Goal: Task Accomplishment & Management: Use online tool/utility

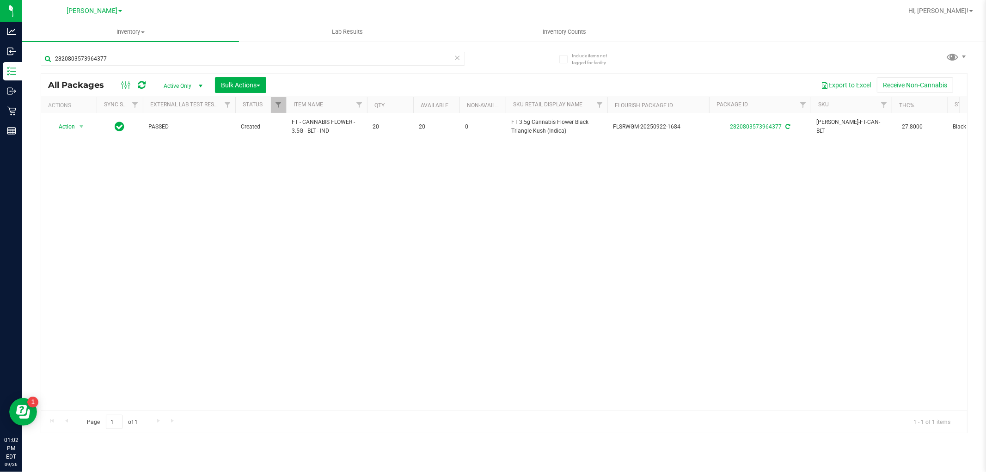
click at [459, 57] on icon at bounding box center [458, 57] width 6 height 11
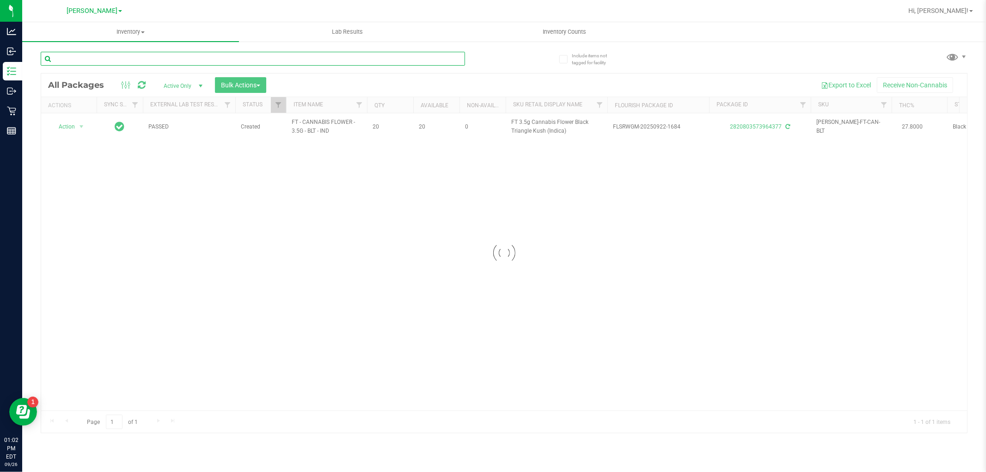
click at [427, 57] on input "text" at bounding box center [253, 59] width 424 height 14
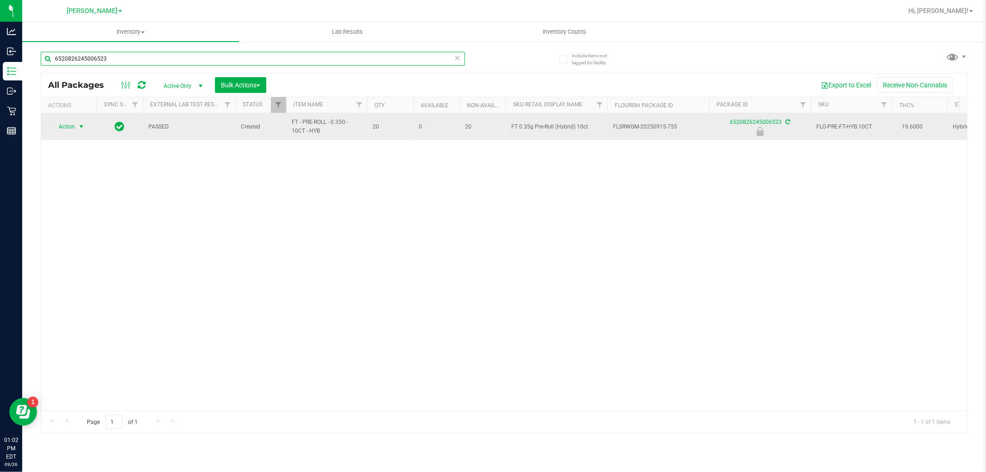
type input "6520826245006523"
click at [78, 128] on span "select" at bounding box center [81, 126] width 7 height 7
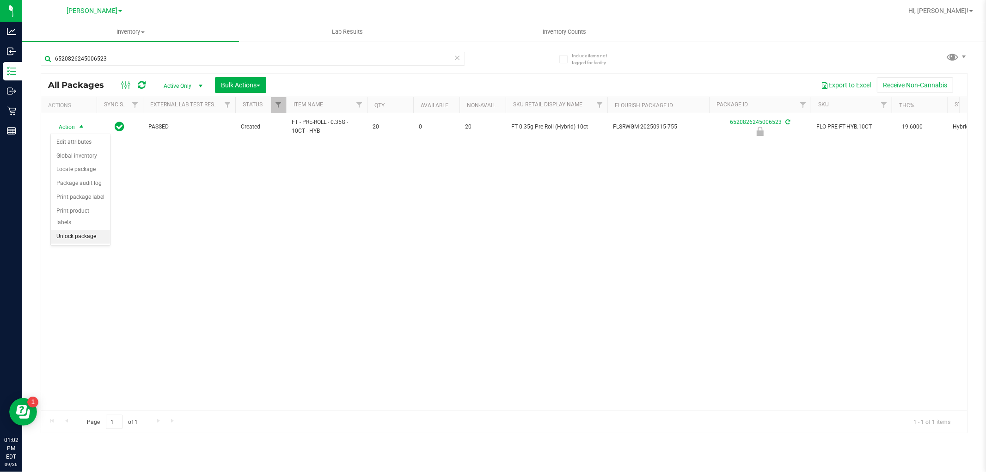
click at [77, 234] on li "Unlock package" at bounding box center [80, 237] width 59 height 14
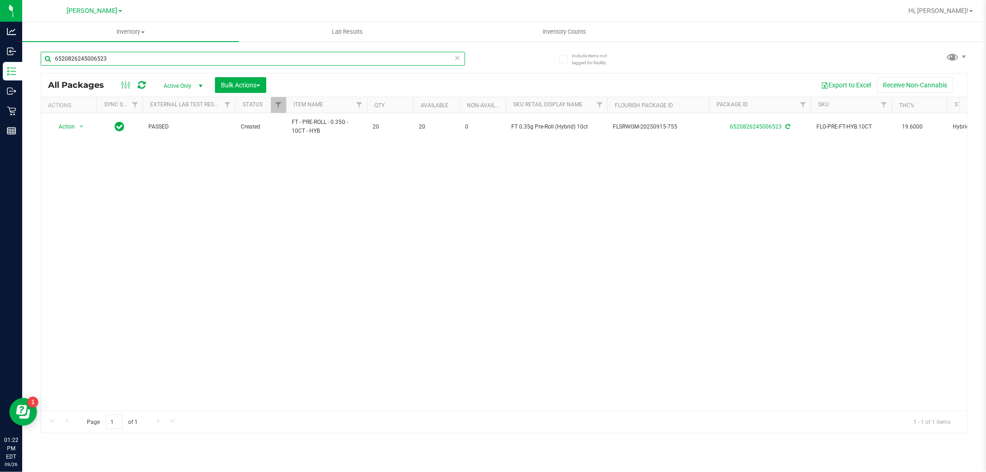
click at [133, 52] on input "6520826245006523" at bounding box center [253, 59] width 424 height 14
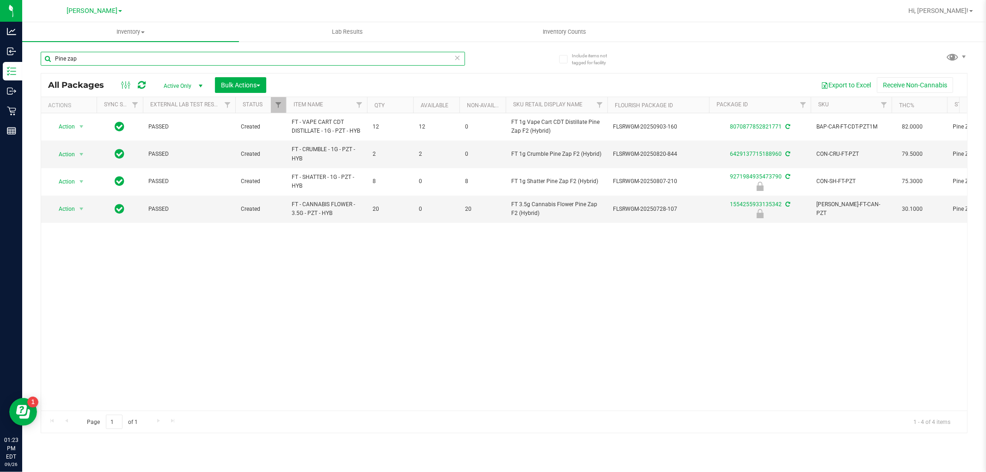
type input "Pine zap"
click at [455, 57] on icon at bounding box center [458, 57] width 6 height 11
click at [434, 57] on input "text" at bounding box center [253, 59] width 424 height 14
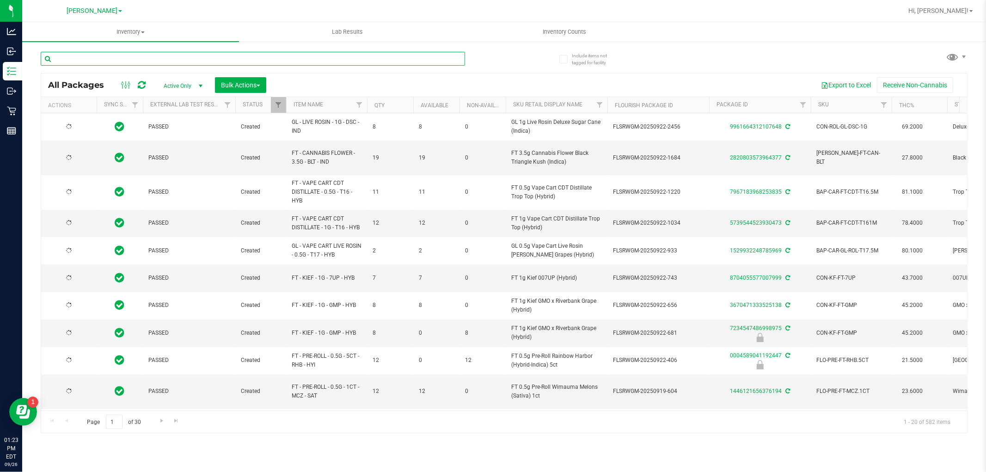
click at [433, 56] on input "text" at bounding box center [253, 59] width 424 height 14
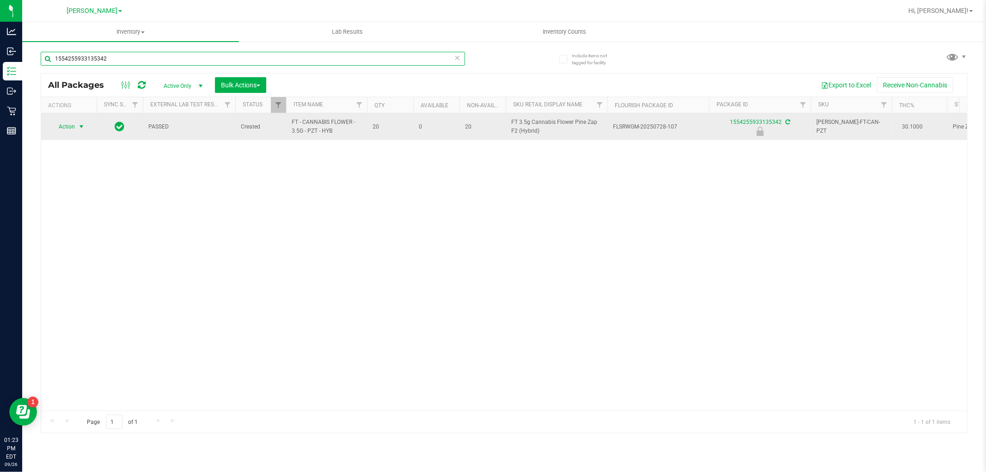
type input "1554255933135342"
click at [67, 126] on span "Action" at bounding box center [62, 126] width 25 height 13
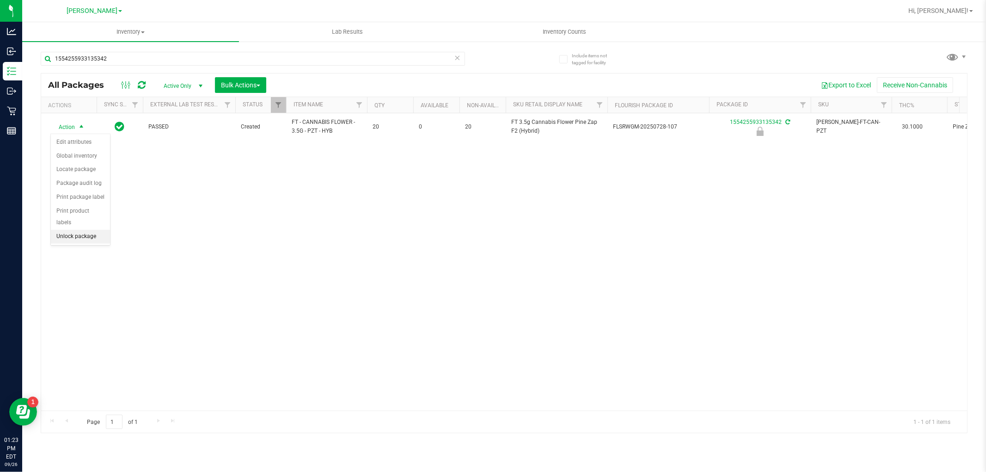
click at [83, 232] on li "Unlock package" at bounding box center [80, 237] width 59 height 14
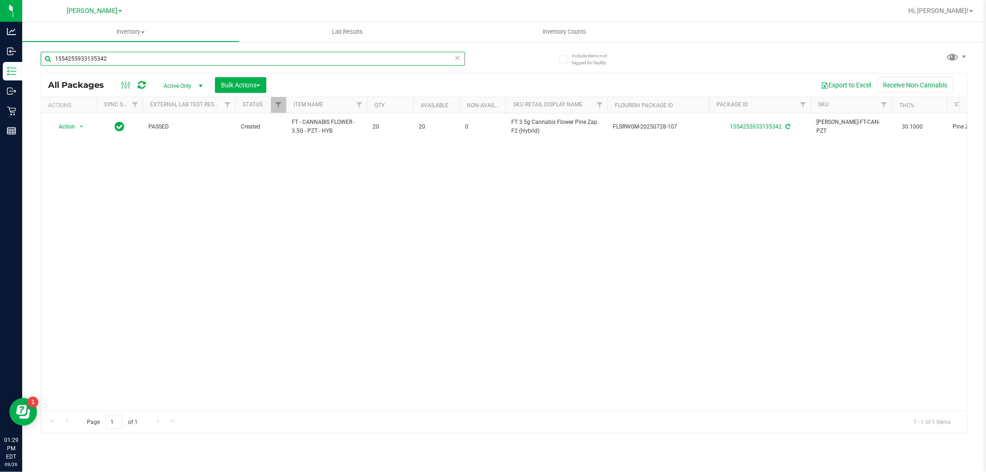
click at [116, 64] on input "1554255933135342" at bounding box center [253, 59] width 424 height 14
type input "e"
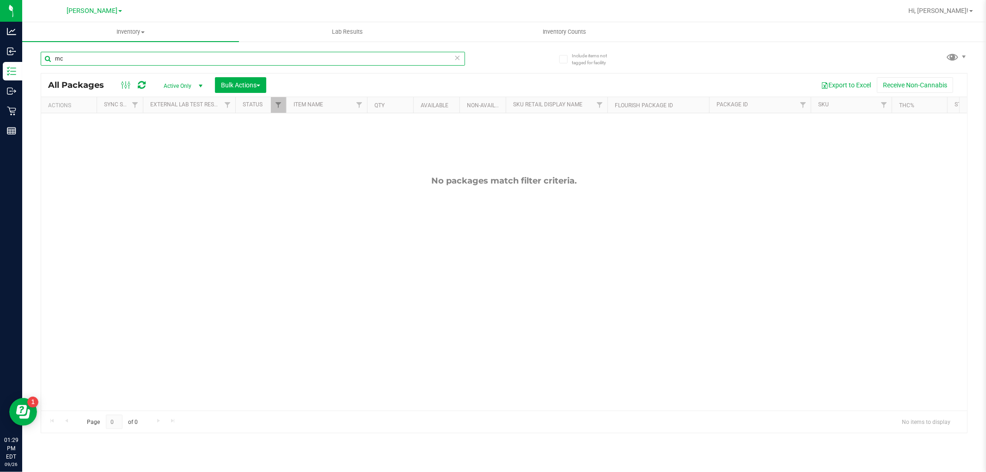
type input "m"
type input "w"
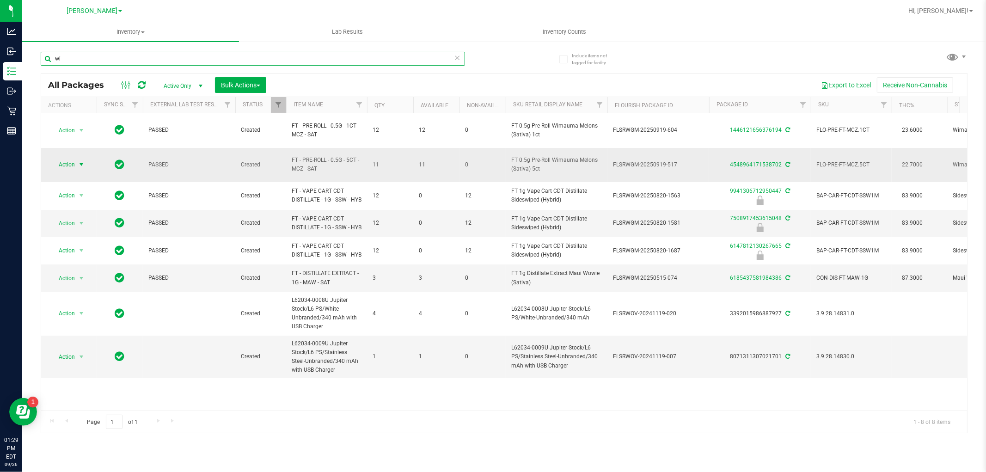
type input "wi"
click at [81, 161] on span "select" at bounding box center [81, 164] width 7 height 7
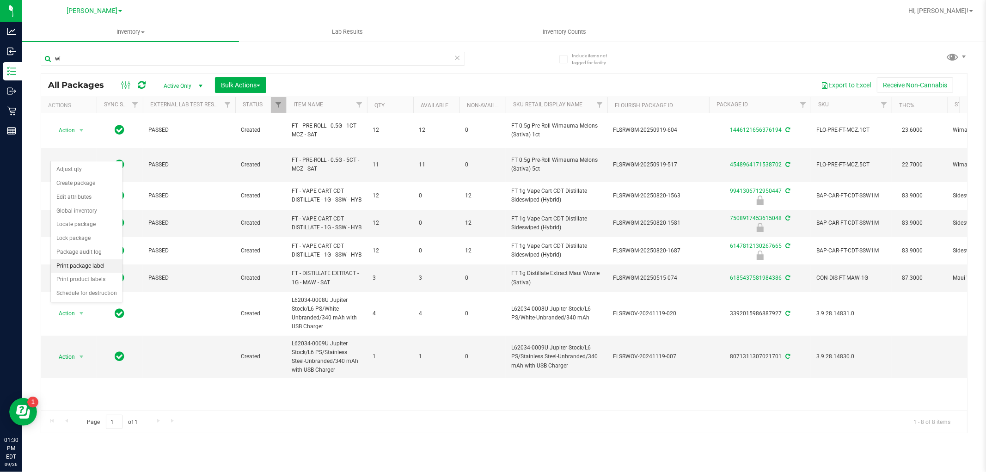
click at [84, 270] on li "Print package label" at bounding box center [87, 266] width 72 height 14
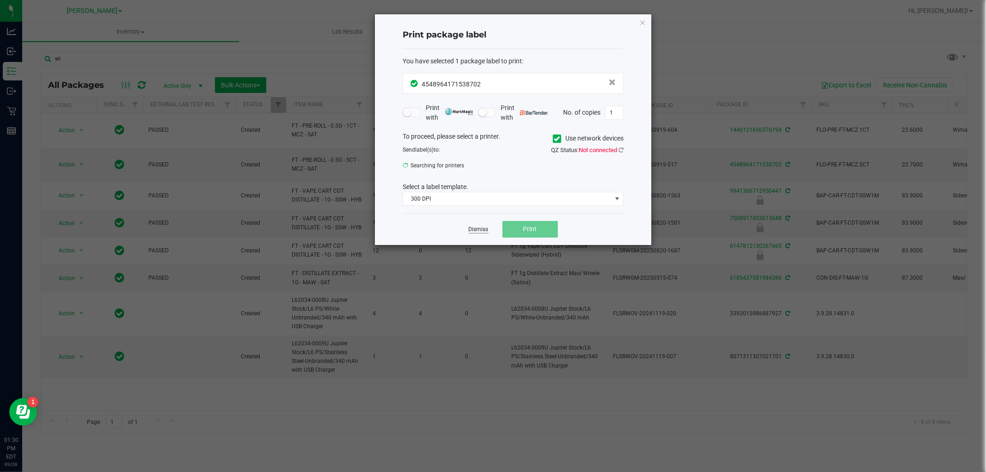
click at [477, 230] on link "Dismiss" at bounding box center [479, 230] width 20 height 8
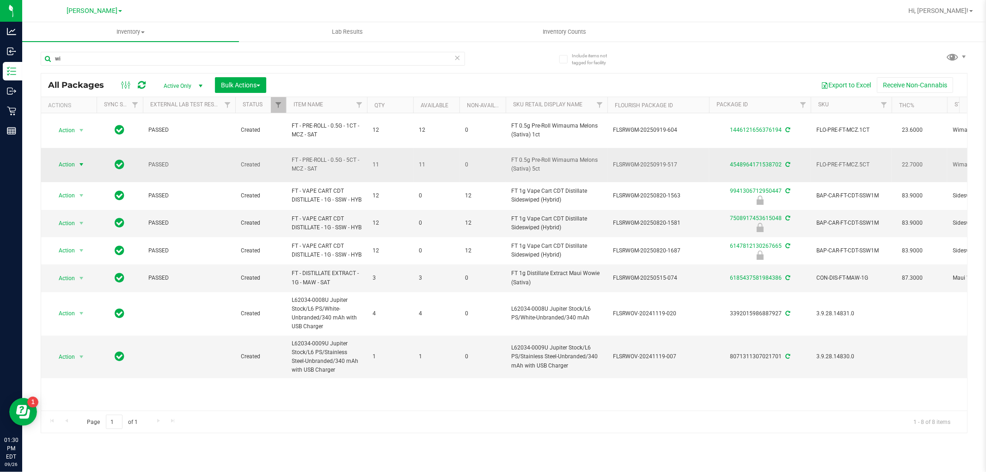
click at [67, 158] on span "Action" at bounding box center [62, 164] width 25 height 13
click at [90, 283] on li "Print product labels" at bounding box center [87, 280] width 72 height 14
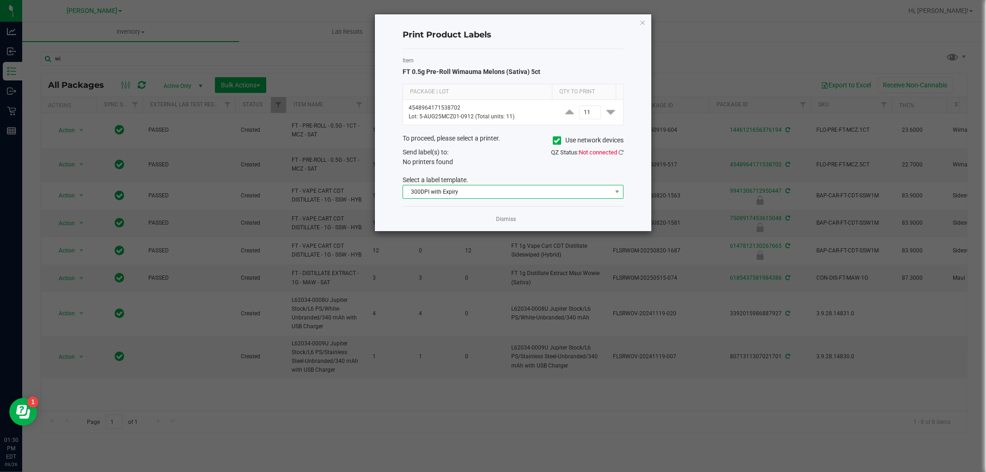
click at [465, 188] on span "300DPI with Expiry" at bounding box center [507, 191] width 209 height 13
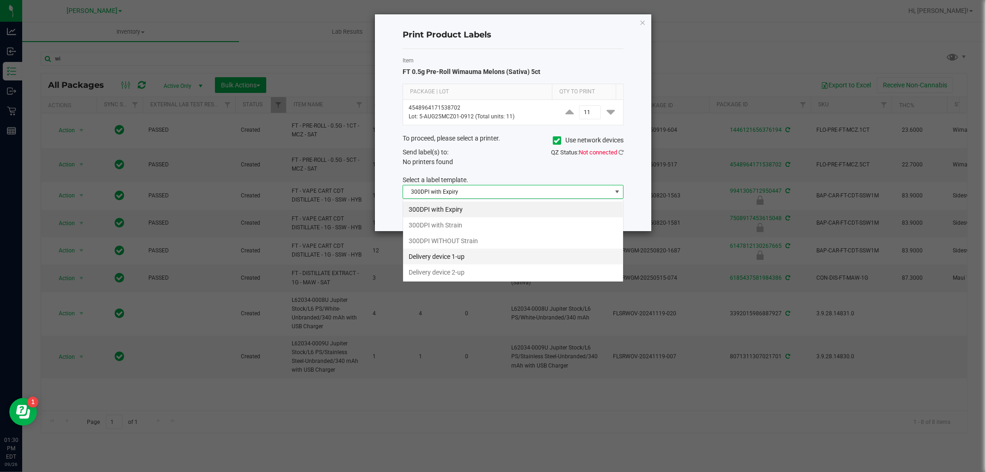
scroll to position [14, 221]
click at [457, 228] on li "300DPI with Strain" at bounding box center [513, 225] width 220 height 16
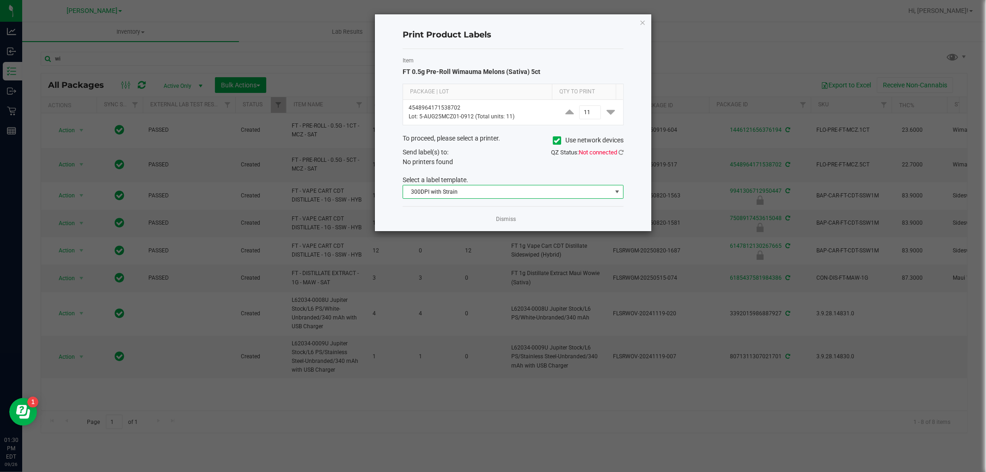
click at [404, 209] on div "Dismiss" at bounding box center [513, 218] width 221 height 25
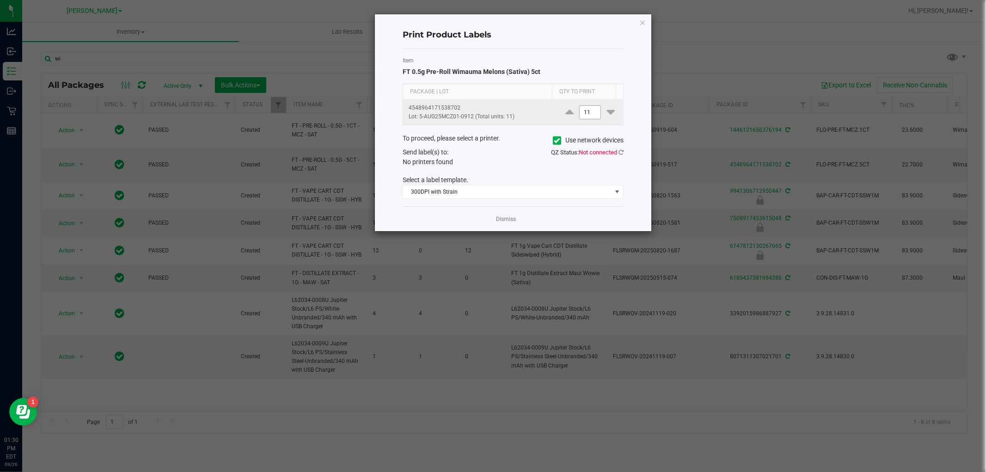
click at [584, 110] on input "11" at bounding box center [590, 112] width 21 height 13
type input "1"
click at [620, 153] on icon at bounding box center [621, 152] width 5 height 6
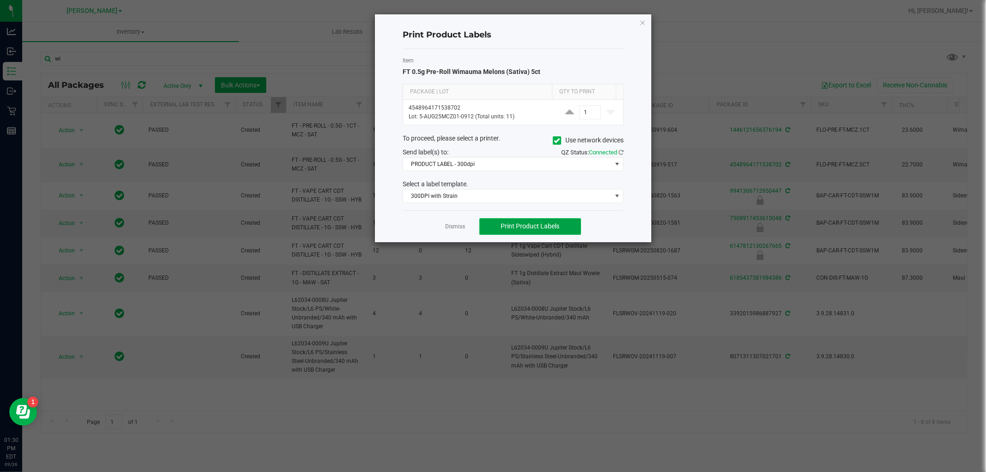
click at [527, 227] on span "Print Product Labels" at bounding box center [530, 225] width 59 height 7
click at [643, 20] on icon "button" at bounding box center [642, 22] width 6 height 11
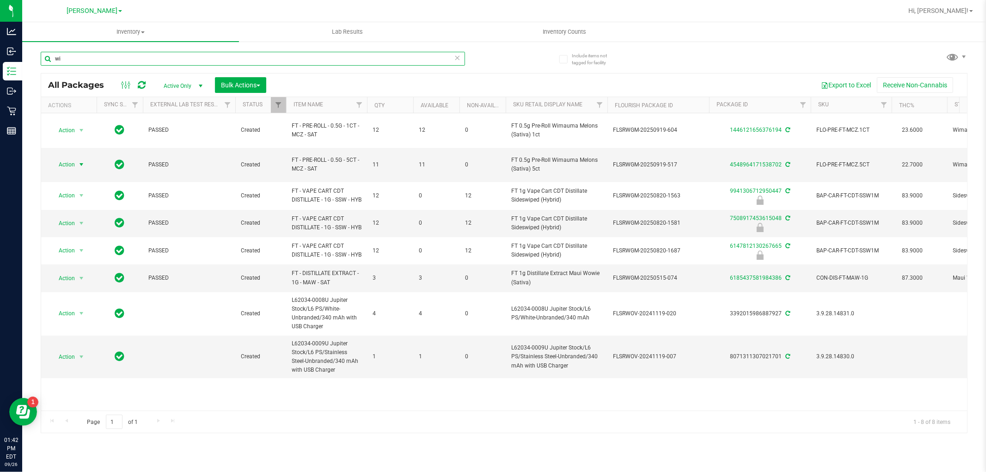
click at [152, 65] on input "wi" at bounding box center [253, 59] width 424 height 14
click at [152, 64] on input "wi" at bounding box center [253, 59] width 424 height 14
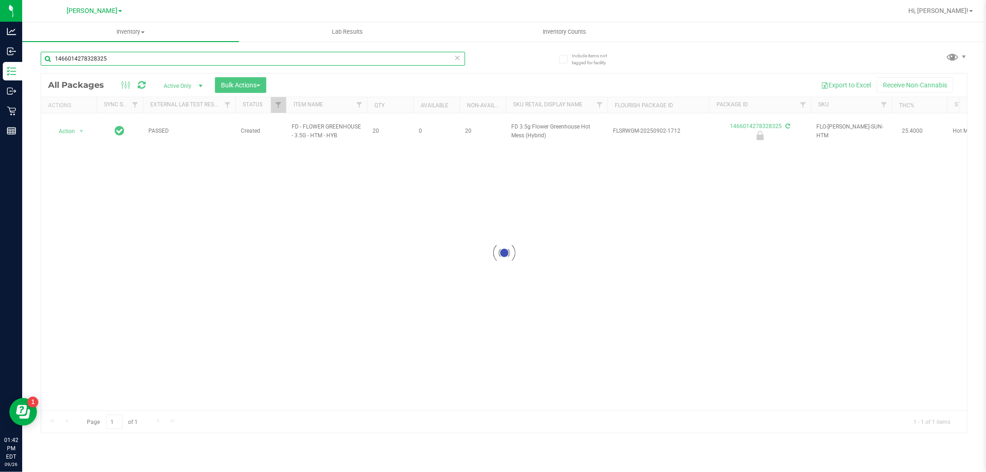
type input "1466014278328325"
click at [82, 126] on div at bounding box center [504, 253] width 926 height 359
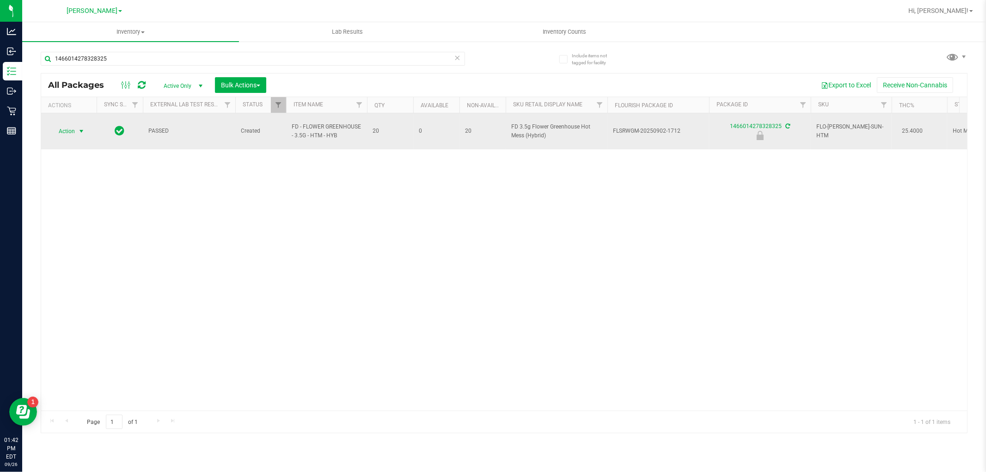
click at [76, 129] on span "select" at bounding box center [82, 131] width 12 height 13
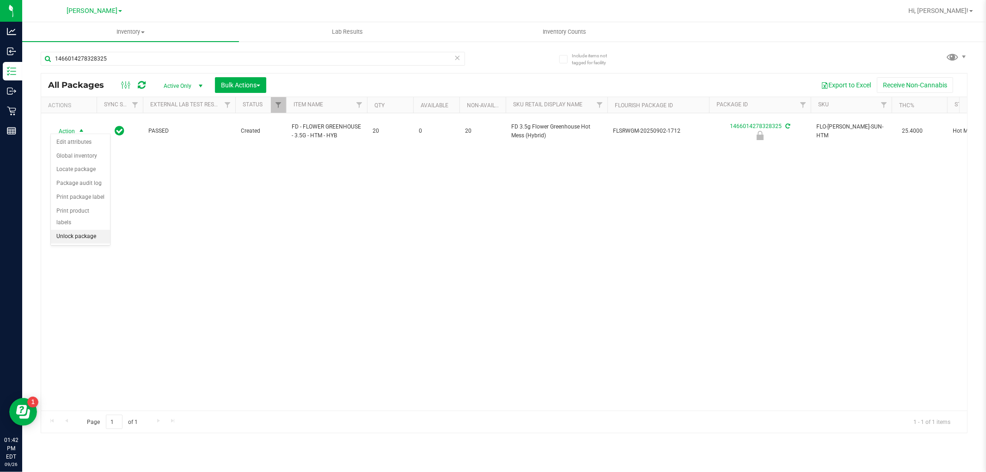
click at [90, 237] on li "Unlock package" at bounding box center [80, 237] width 59 height 14
click at [200, 50] on div "1466014278328325" at bounding box center [273, 58] width 464 height 30
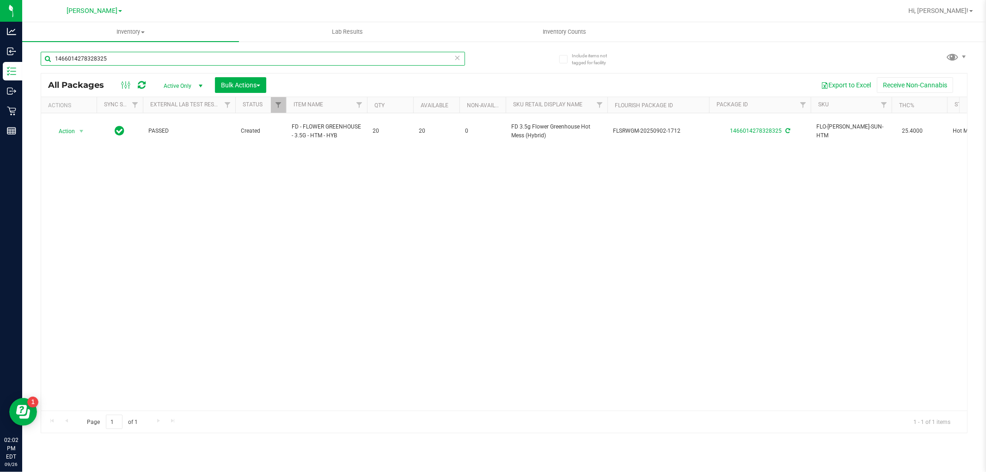
click at [199, 55] on input "1466014278328325" at bounding box center [253, 59] width 424 height 14
type input "MBL"
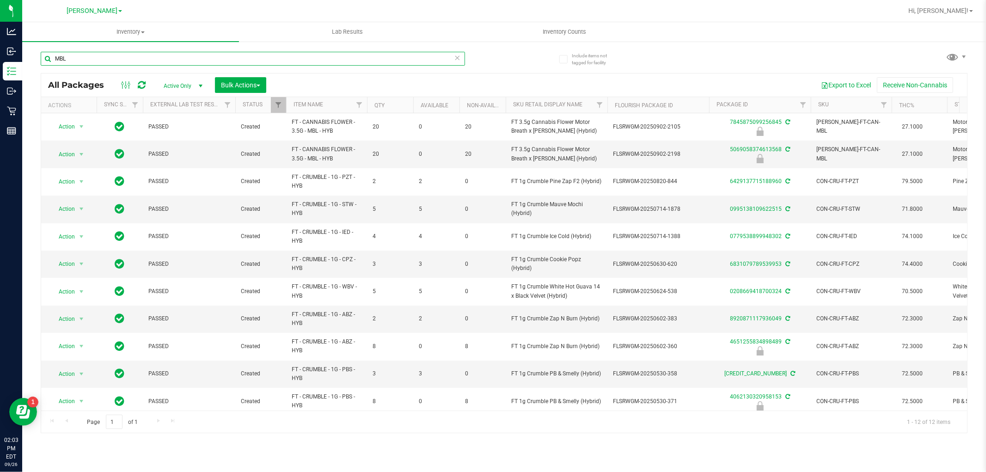
click at [387, 58] on input "MBL" at bounding box center [253, 59] width 424 height 14
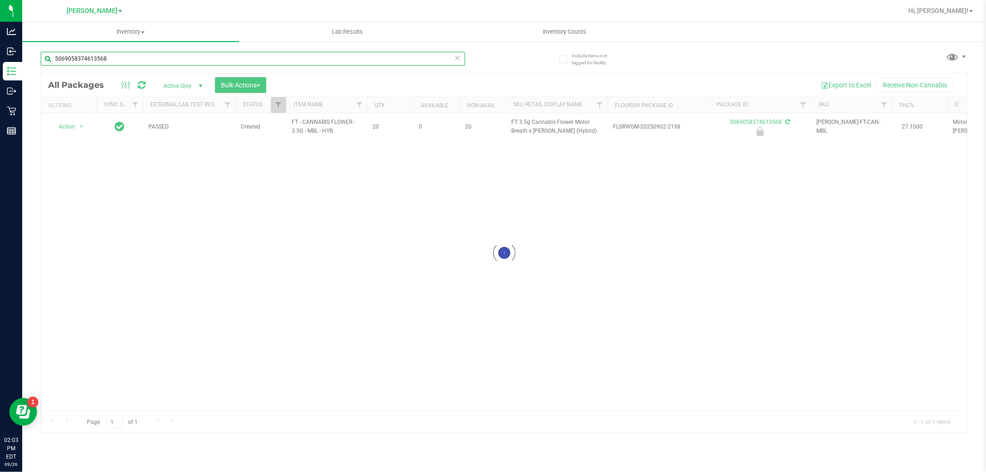
type input "5069058374613568"
click at [63, 127] on div at bounding box center [504, 253] width 926 height 359
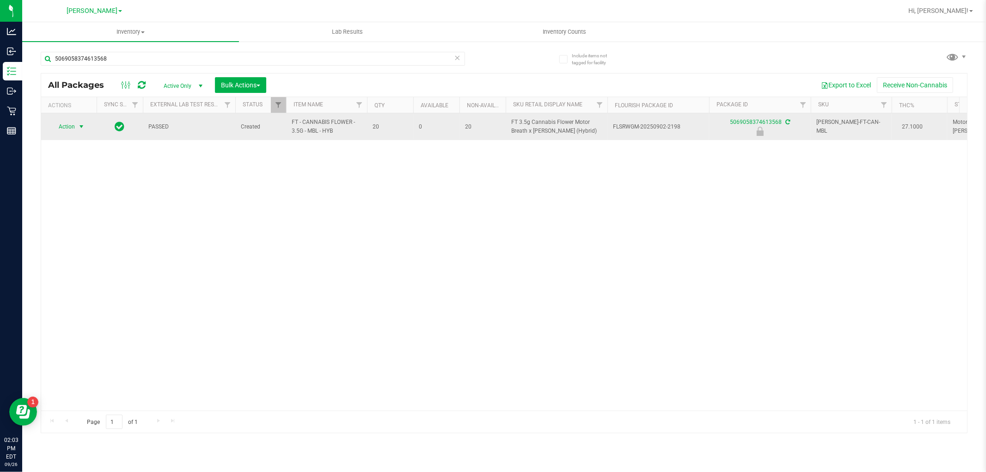
click at [76, 128] on span "select" at bounding box center [82, 126] width 12 height 13
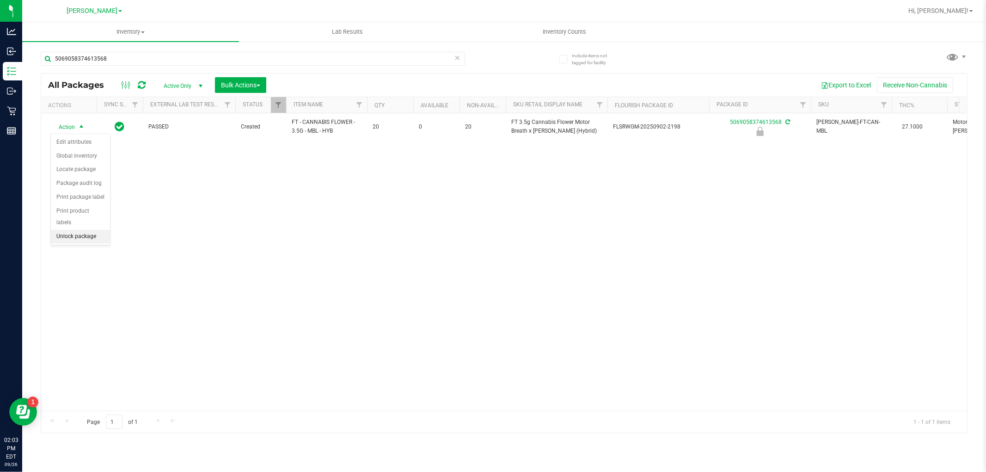
click at [84, 240] on li "Unlock package" at bounding box center [80, 237] width 59 height 14
click at [287, 281] on div "Action Action Adjust qty Create package Edit attributes Global inventory Locate…" at bounding box center [504, 261] width 926 height 297
